Goal: Transaction & Acquisition: Purchase product/service

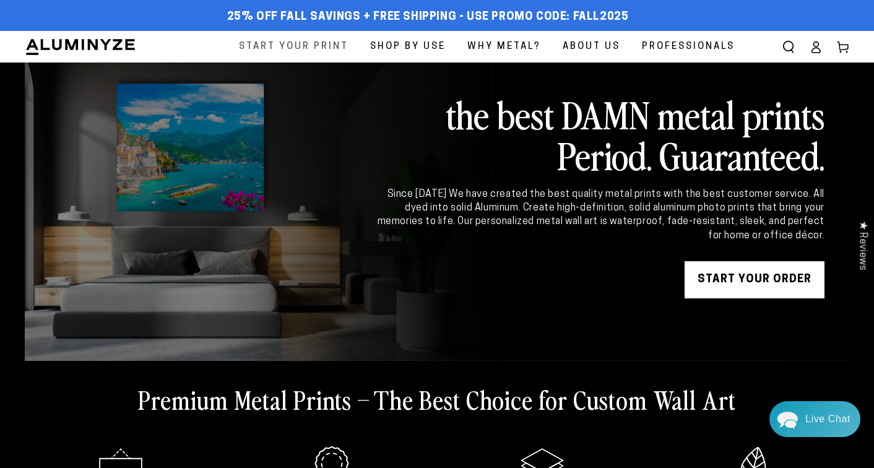
click at [291, 41] on span "Start Your Print" at bounding box center [294, 46] width 110 height 17
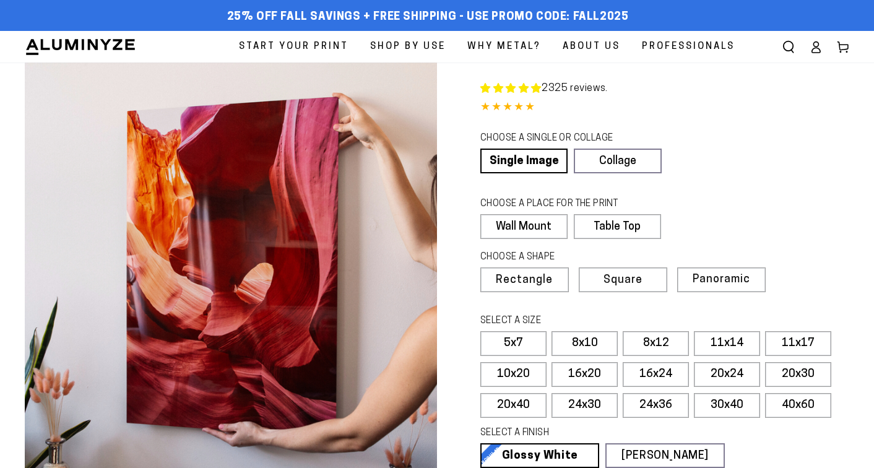
select select "**********"
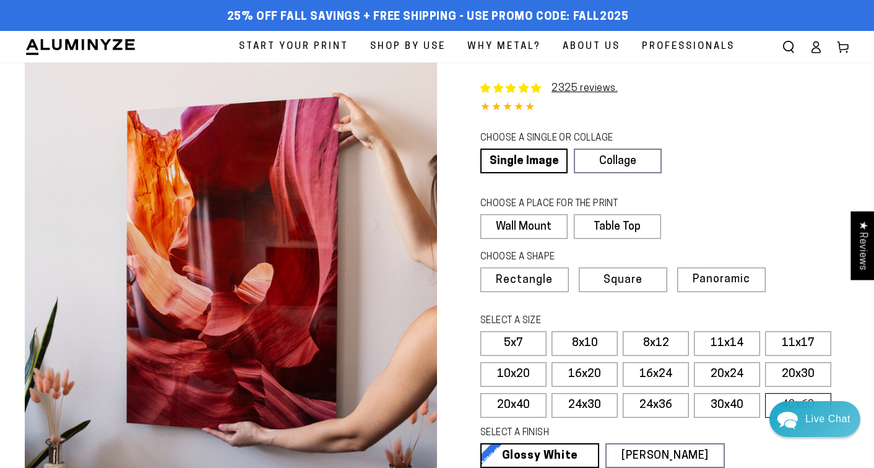
click at [769, 403] on label "40x60" at bounding box center [798, 405] width 66 height 25
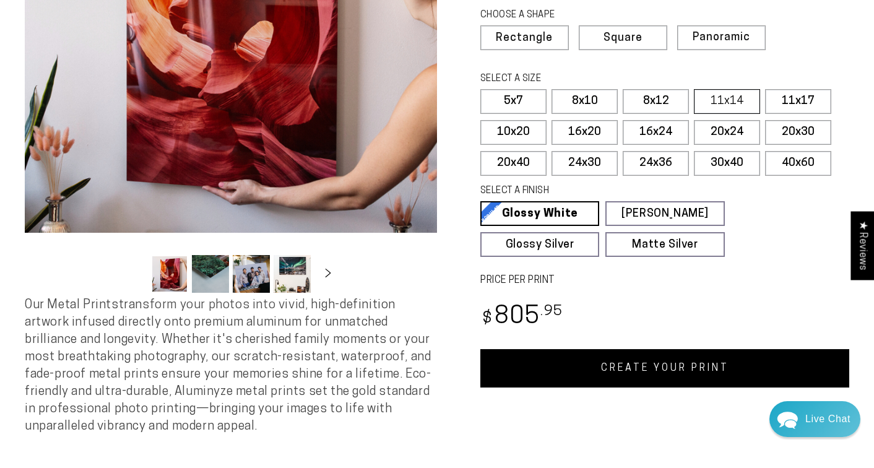
scroll to position [244, 0]
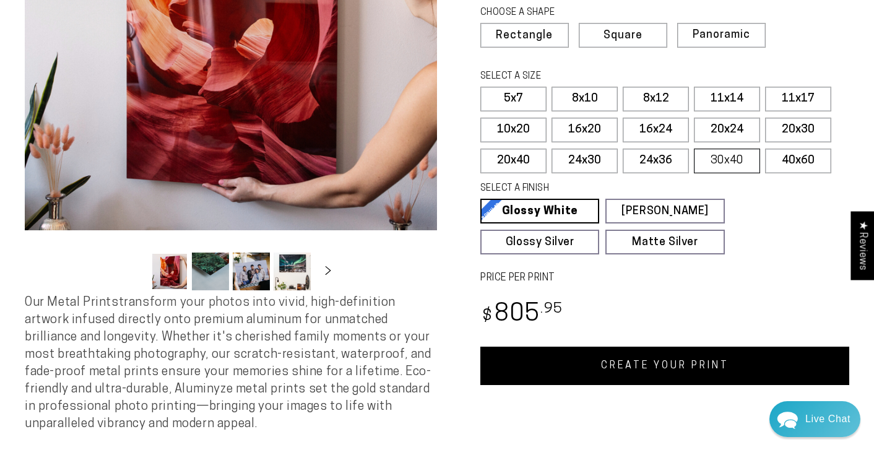
click at [710, 153] on label "30x40" at bounding box center [727, 161] width 66 height 25
click at [782, 163] on label "40x60" at bounding box center [798, 161] width 66 height 25
